Goal: Check status

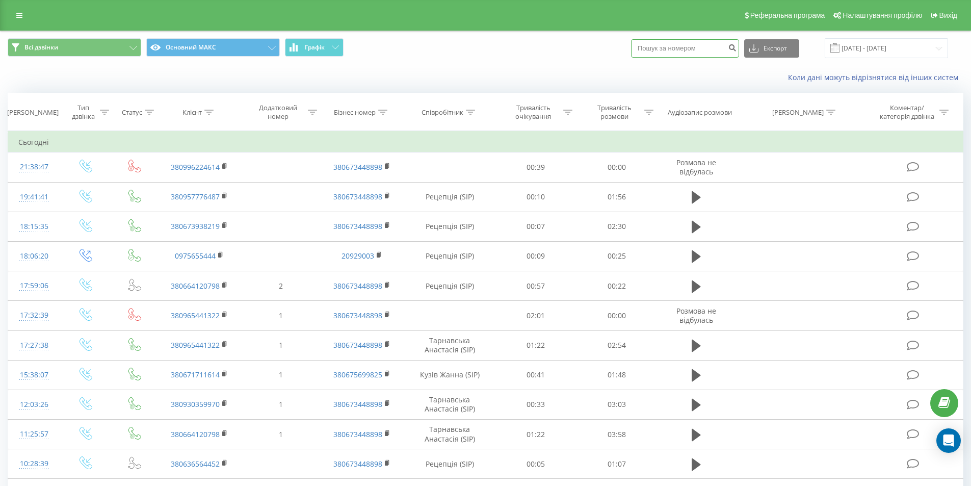
click at [682, 50] on input at bounding box center [685, 48] width 108 height 18
type input "0978671373"
click at [737, 47] on icon "submit" at bounding box center [732, 46] width 9 height 6
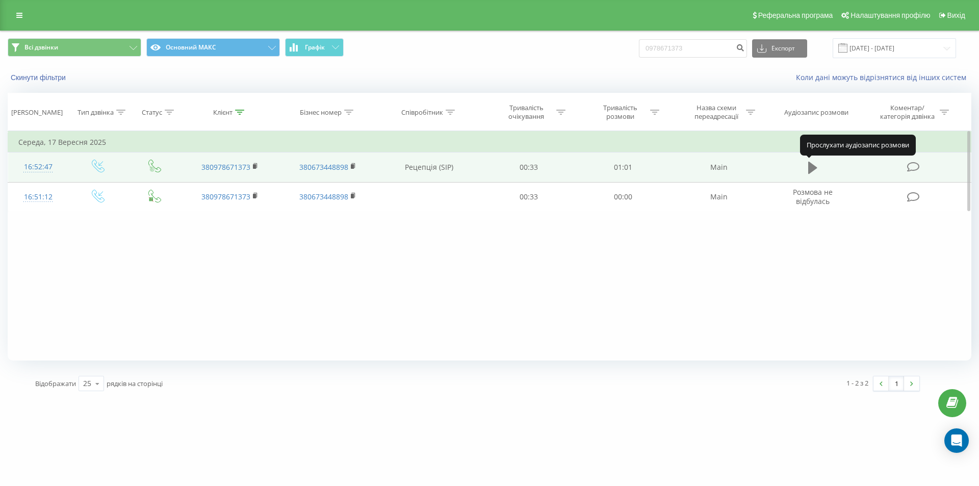
click at [813, 169] on icon at bounding box center [812, 168] width 9 height 12
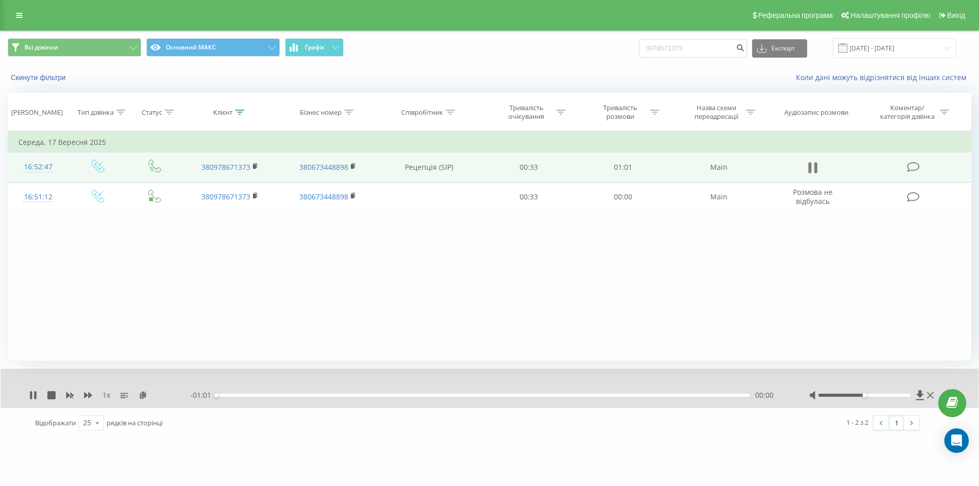
click at [813, 168] on icon at bounding box center [812, 168] width 9 height 14
click at [918, 395] on icon at bounding box center [920, 395] width 8 height 10
